Goal: Browse casually

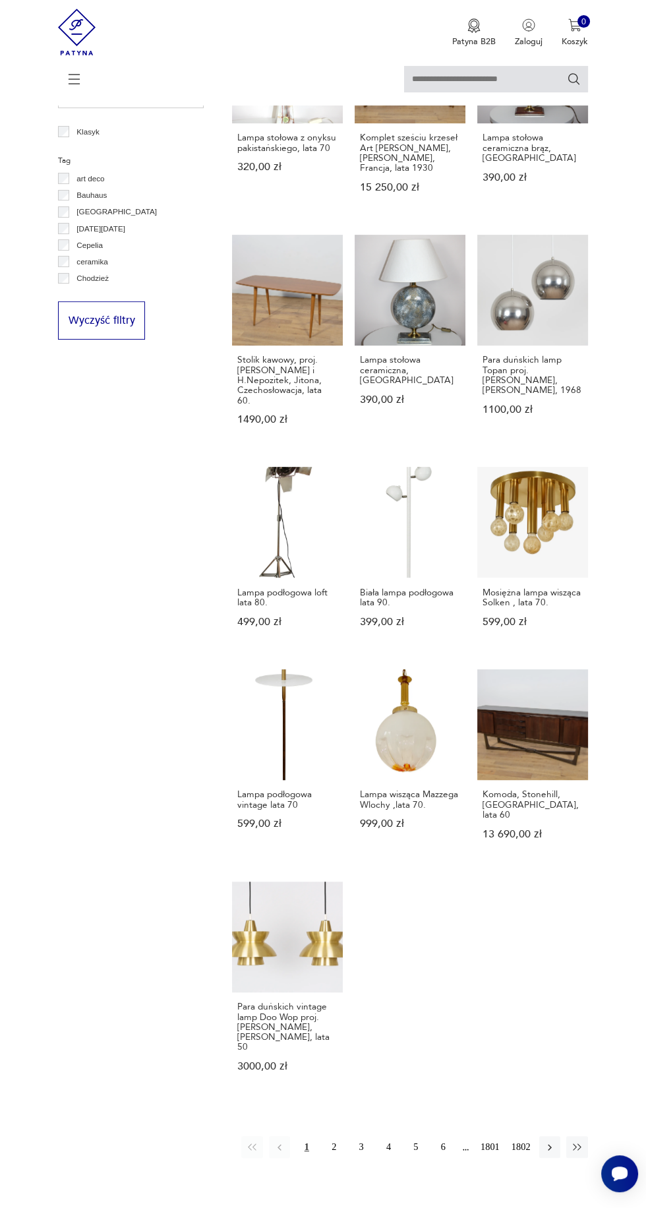
scroll to position [579, 0]
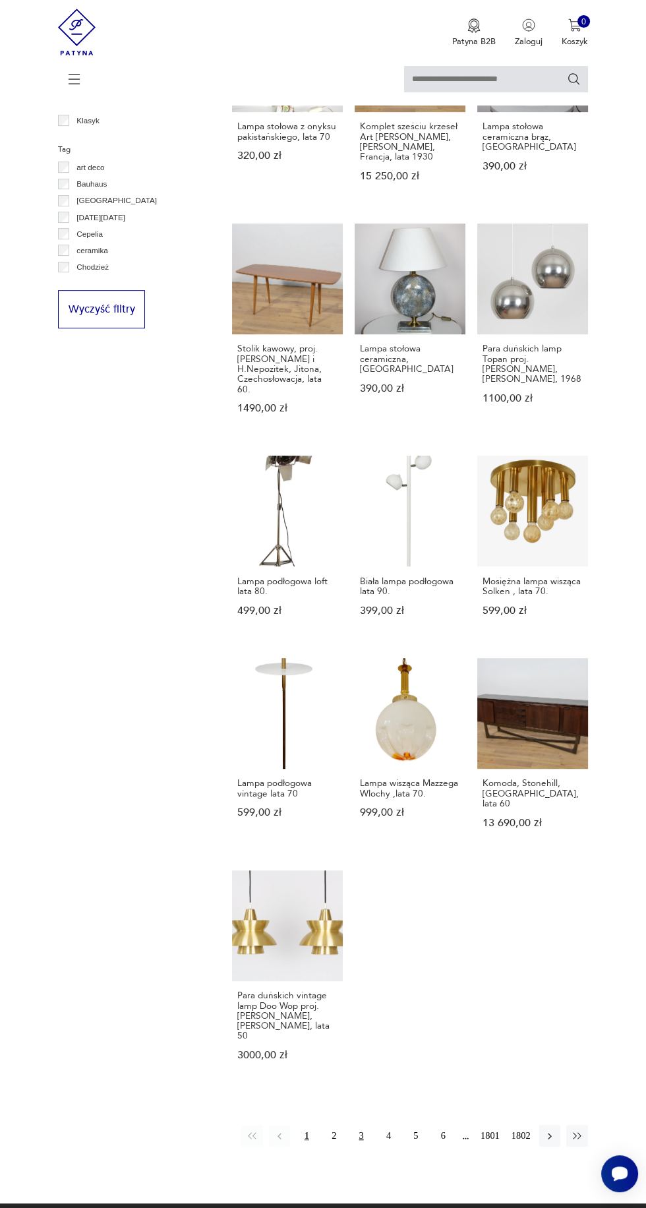
click at [356, 1125] on button "3" at bounding box center [361, 1135] width 21 height 21
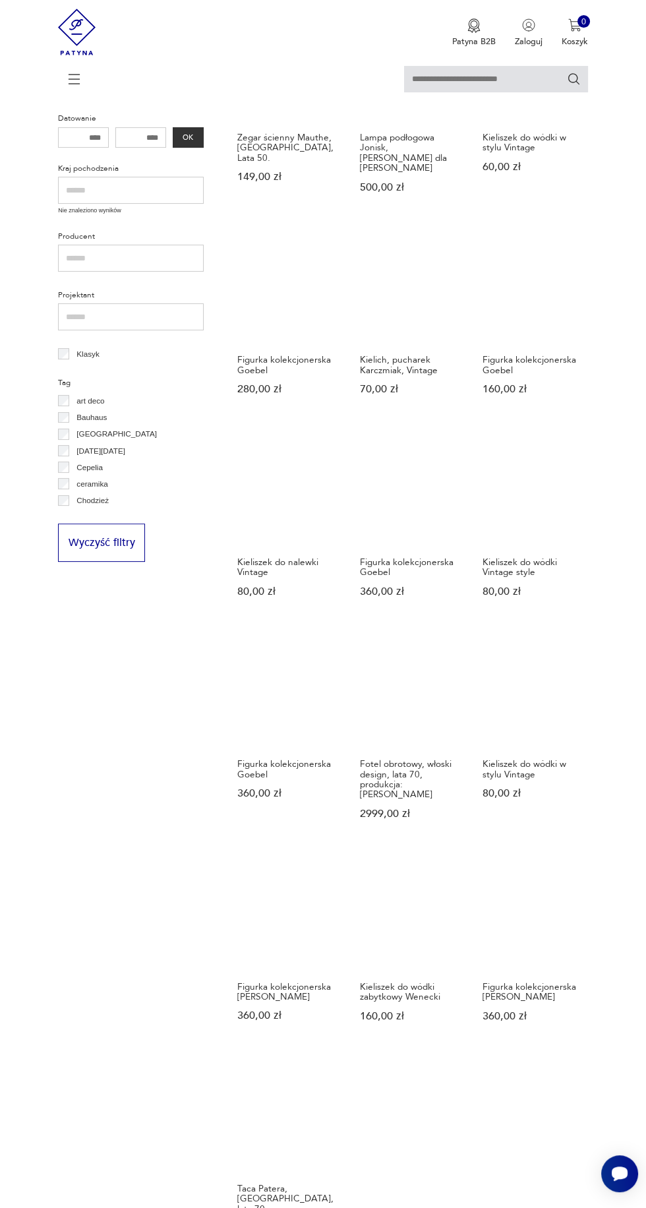
scroll to position [375, 0]
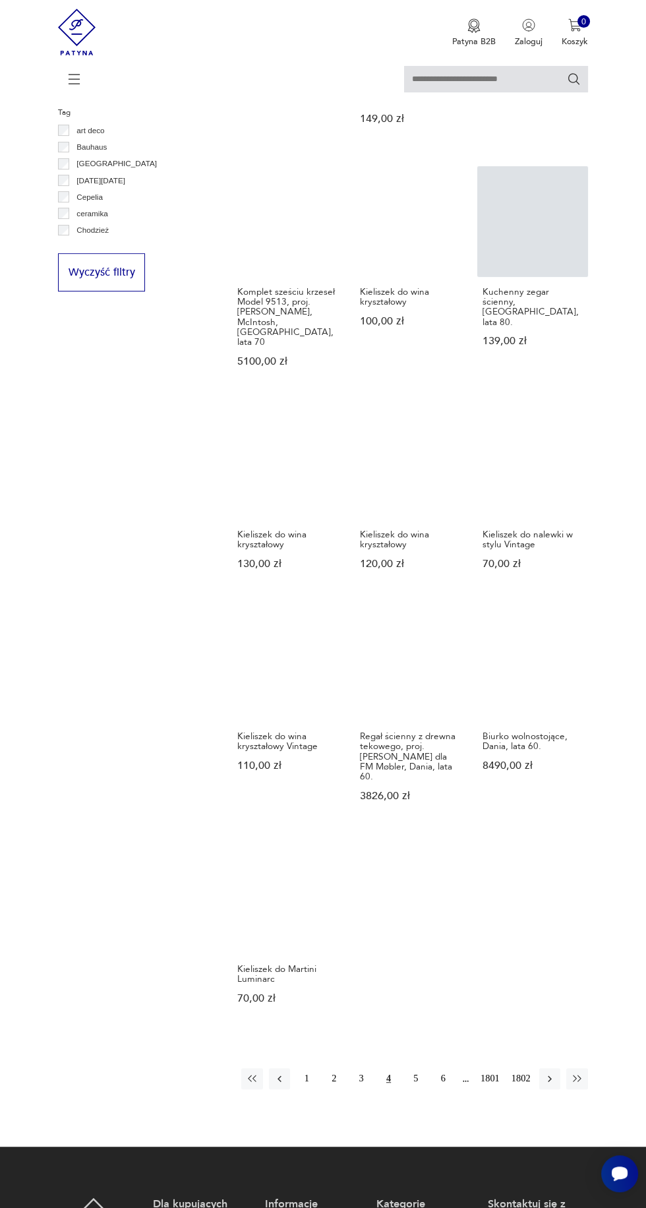
scroll to position [622, 0]
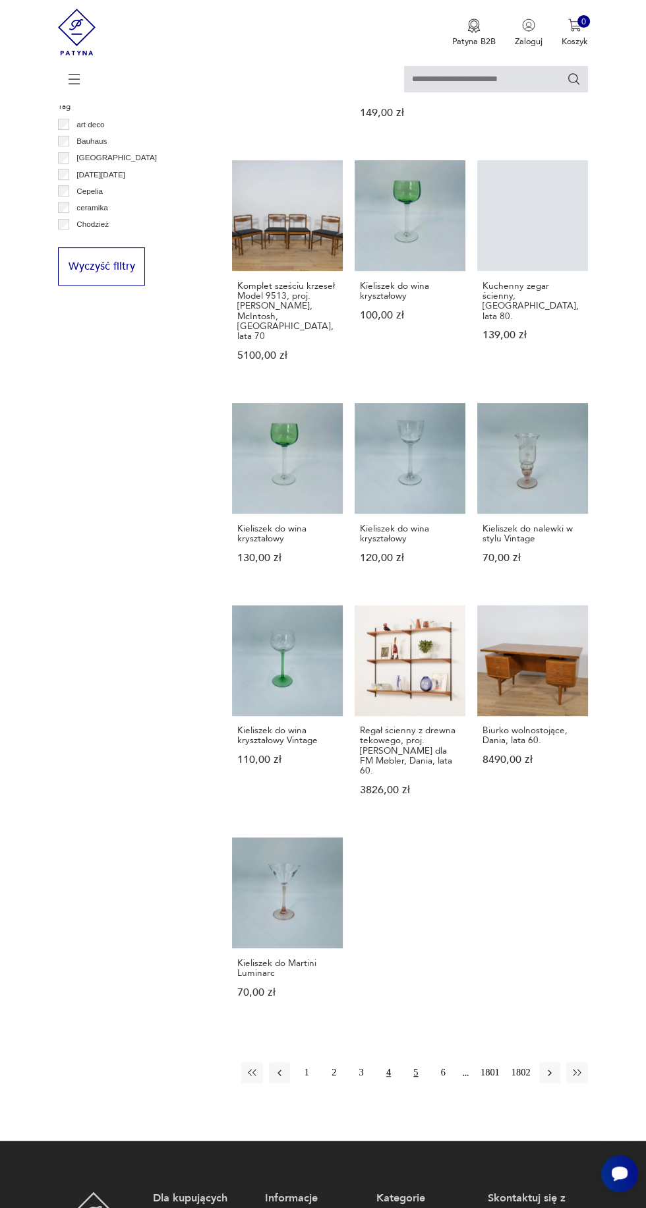
click at [417, 1062] on button "5" at bounding box center [416, 1072] width 21 height 21
